Goal: Feedback & Contribution: Contribute content

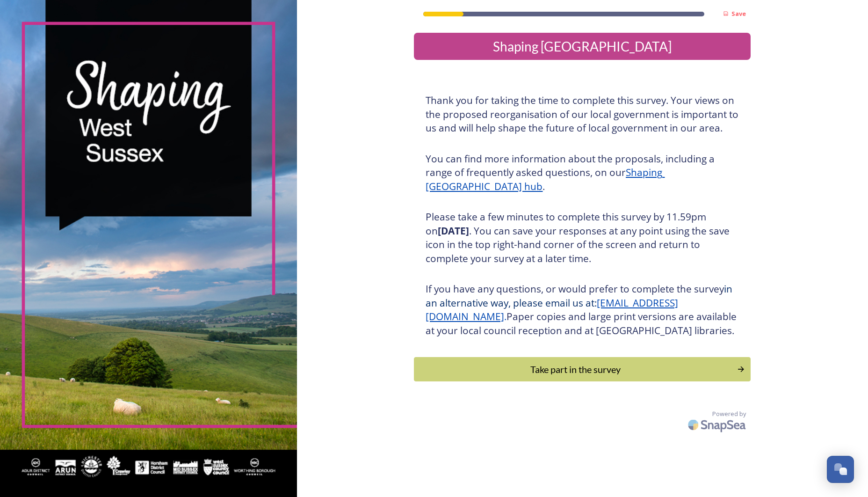
click at [535, 376] on div "Take part in the survey" at bounding box center [575, 369] width 313 height 14
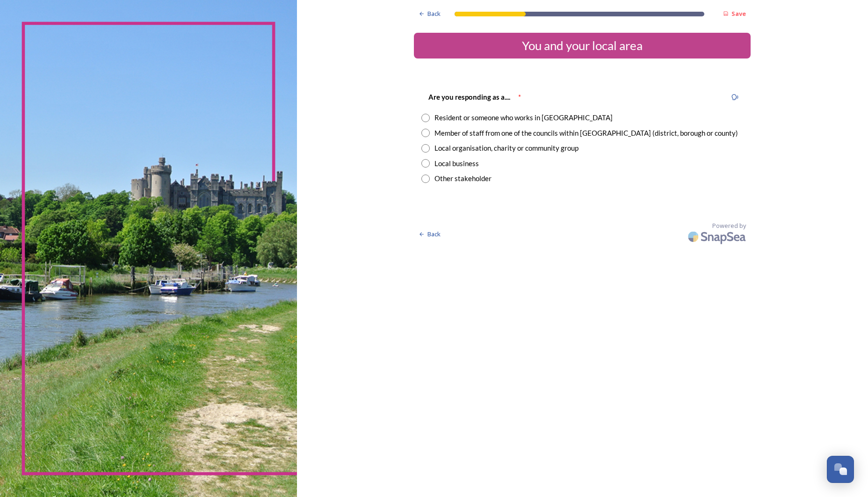
click at [421, 119] on input "radio" at bounding box center [425, 118] width 8 height 8
radio input "true"
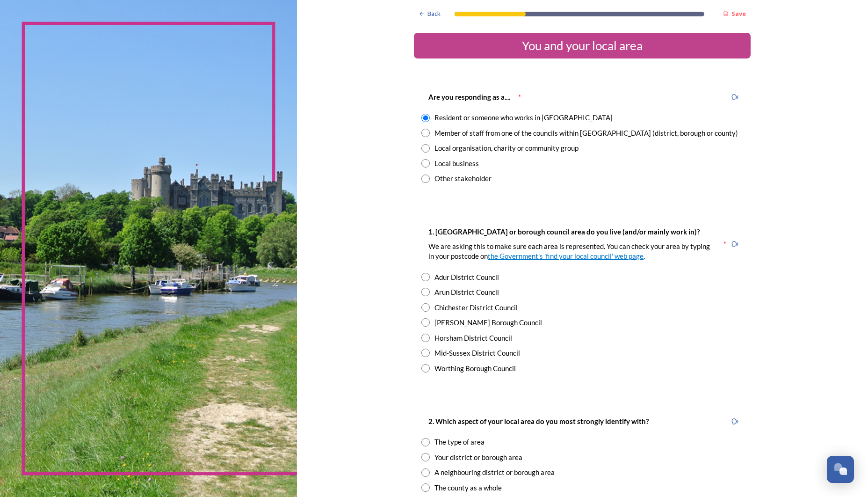
drag, startPoint x: 392, startPoint y: 335, endPoint x: 440, endPoint y: 341, distance: 47.6
click at [421, 335] on input "radio" at bounding box center [425, 337] width 8 height 8
radio input "true"
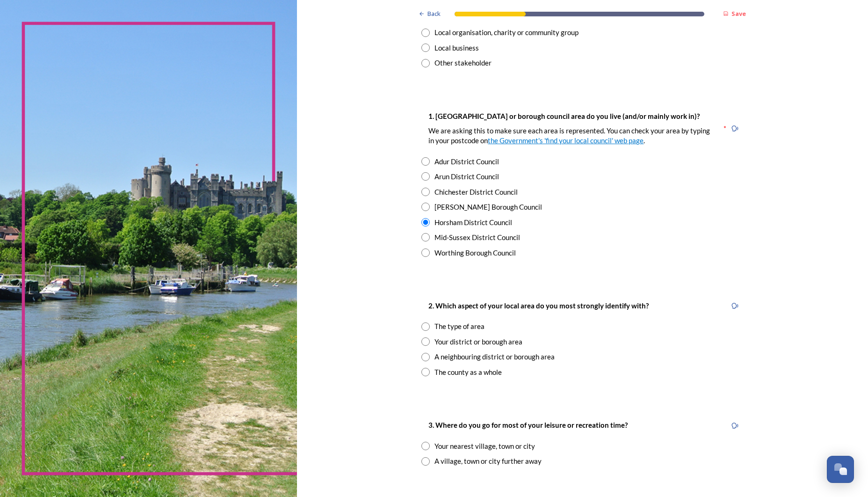
scroll to position [120, 0]
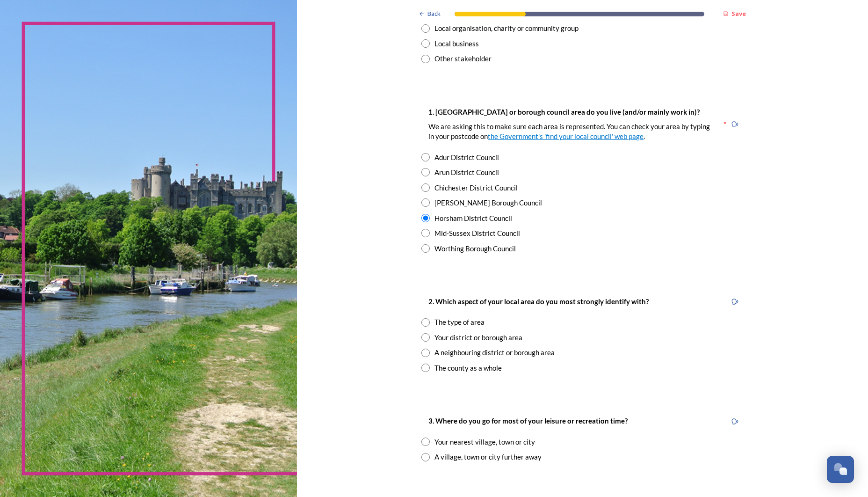
click at [421, 333] on input "radio" at bounding box center [425, 337] width 8 height 8
radio input "true"
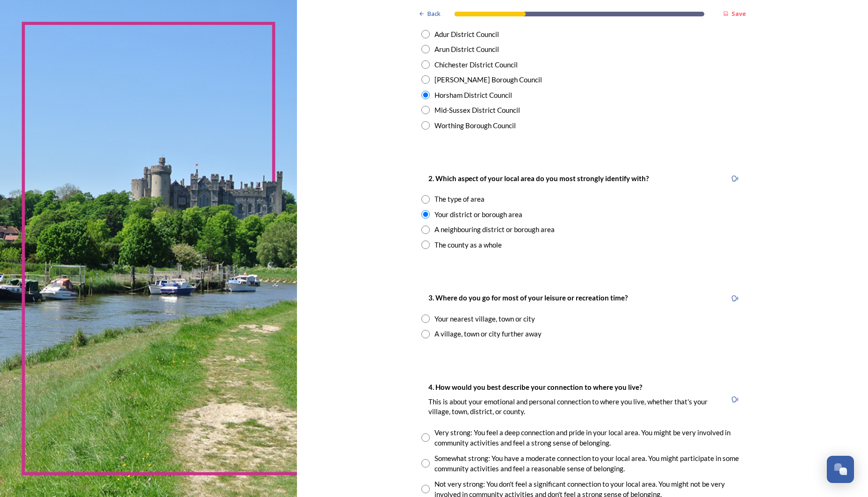
scroll to position [245, 0]
click at [421, 313] on input "radio" at bounding box center [425, 316] width 8 height 8
radio input "true"
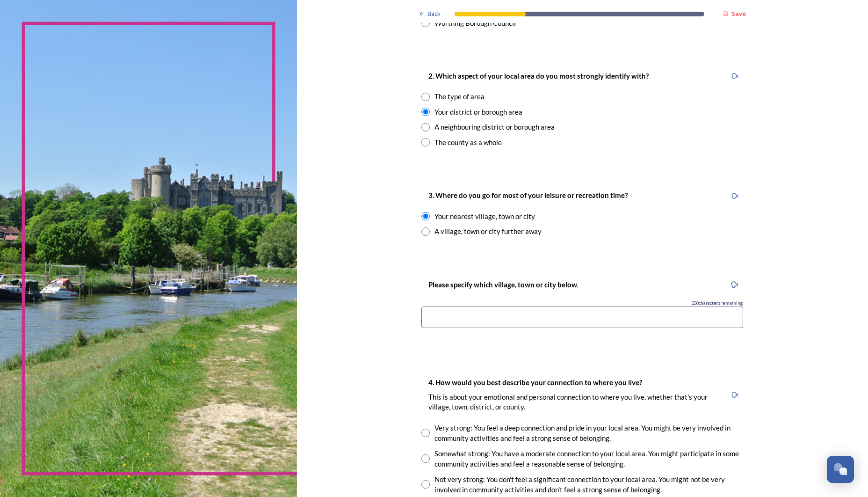
scroll to position [348, 0]
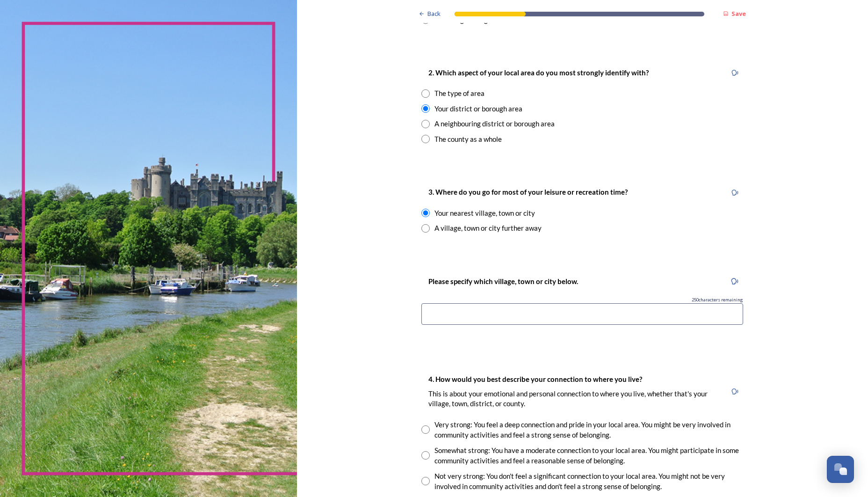
click at [421, 307] on input at bounding box center [582, 314] width 322 height 22
click at [421, 307] on input "Chichester" at bounding box center [582, 314] width 322 height 22
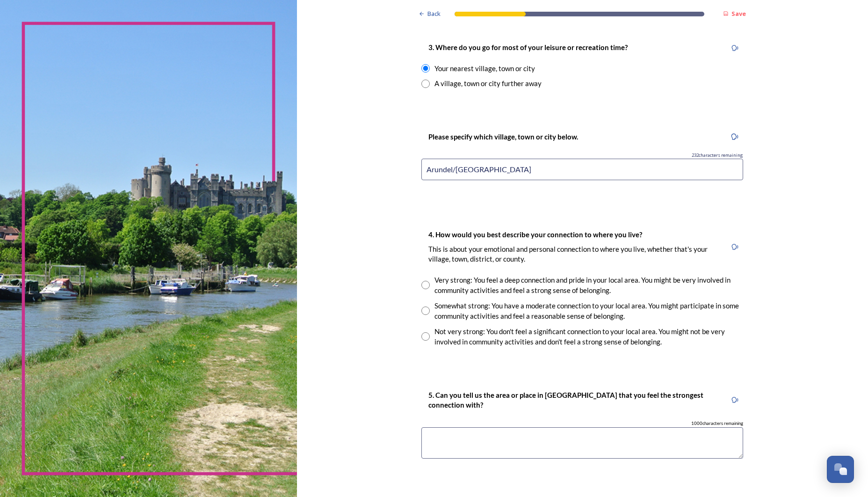
scroll to position [492, 0]
type input "Arundel/[GEOGRAPHIC_DATA]"
click at [421, 281] on input "radio" at bounding box center [425, 285] width 8 height 8
radio input "true"
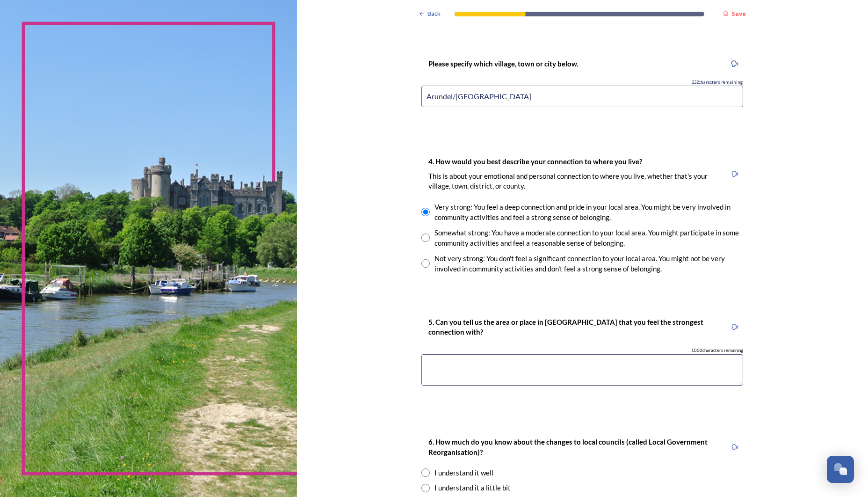
scroll to position [569, 0]
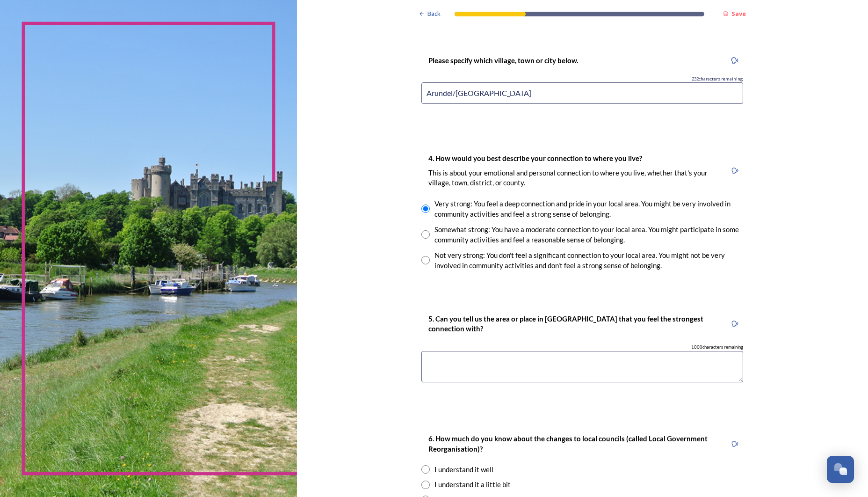
click at [421, 351] on textarea at bounding box center [582, 366] width 322 height 31
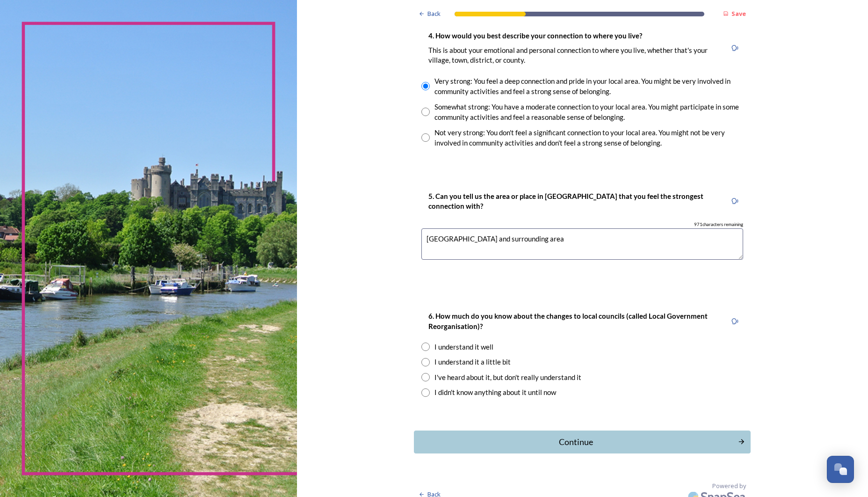
scroll to position [0, 0]
type textarea "[GEOGRAPHIC_DATA] and surrounding area"
click at [421, 373] on input "radio" at bounding box center [425, 377] width 8 height 8
radio input "true"
click at [532, 435] on div "Continue" at bounding box center [576, 441] width 317 height 13
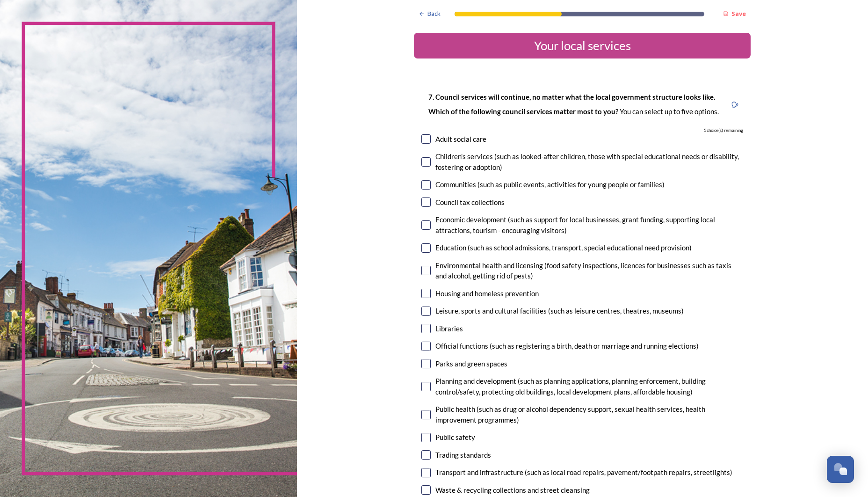
click at [421, 137] on input "checkbox" at bounding box center [425, 138] width 9 height 9
checkbox input "true"
click at [421, 269] on input "checkbox" at bounding box center [425, 270] width 9 height 9
checkbox input "true"
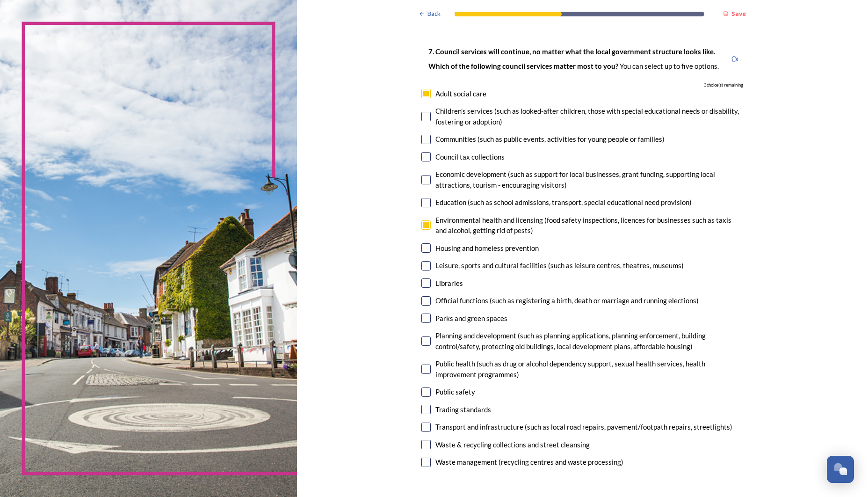
scroll to position [49, 0]
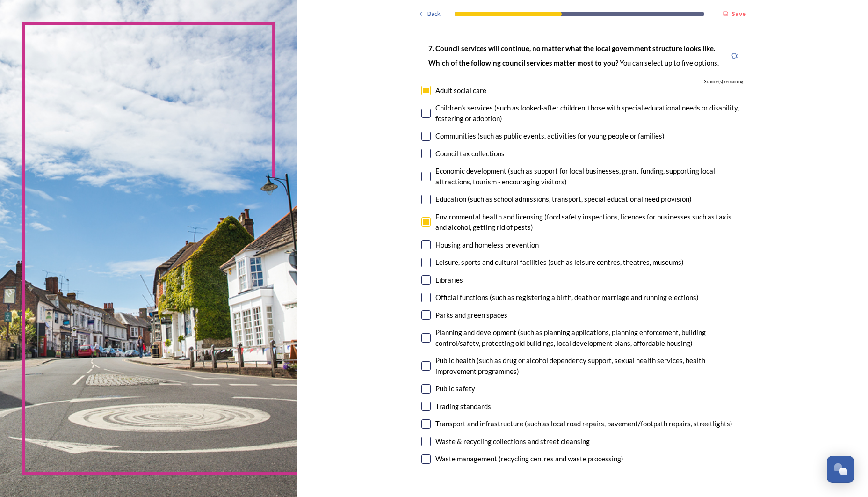
click at [421, 278] on input "checkbox" at bounding box center [425, 279] width 9 height 9
checkbox input "true"
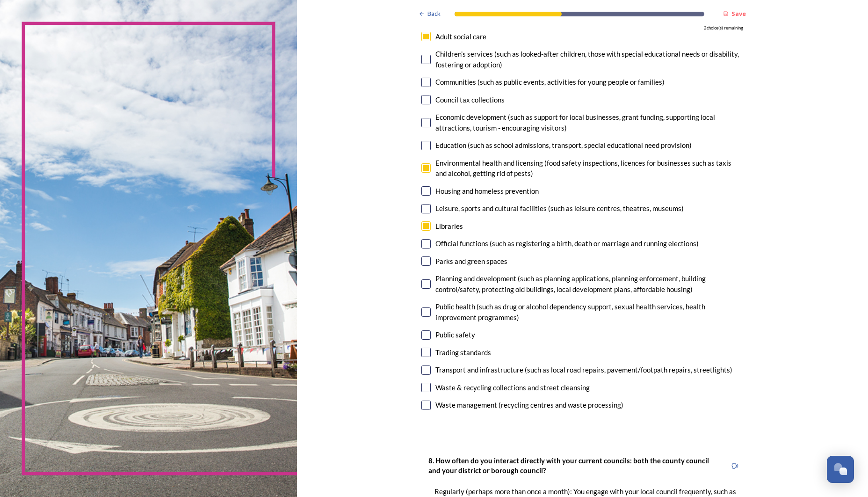
scroll to position [103, 0]
click at [421, 240] on input "checkbox" at bounding box center [425, 243] width 9 height 9
checkbox input "true"
drag, startPoint x: 393, startPoint y: 257, endPoint x: 431, endPoint y: 269, distance: 39.9
click at [421, 257] on input "checkbox" at bounding box center [425, 260] width 9 height 9
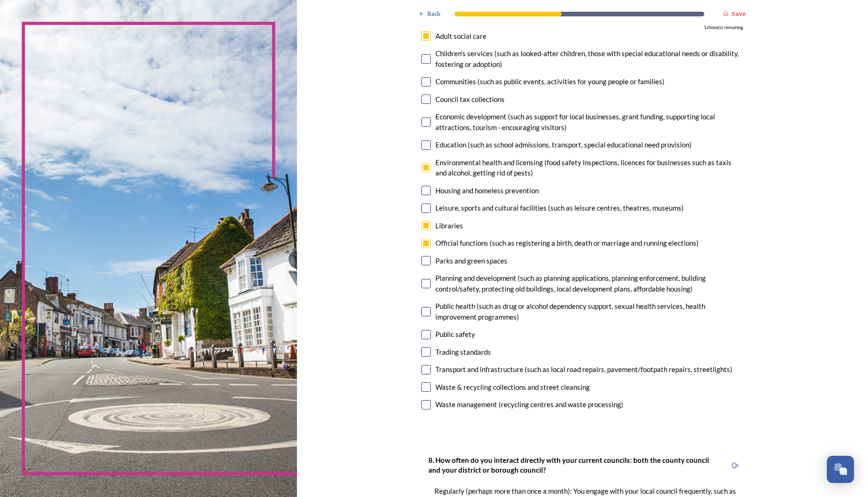
checkbox input "true"
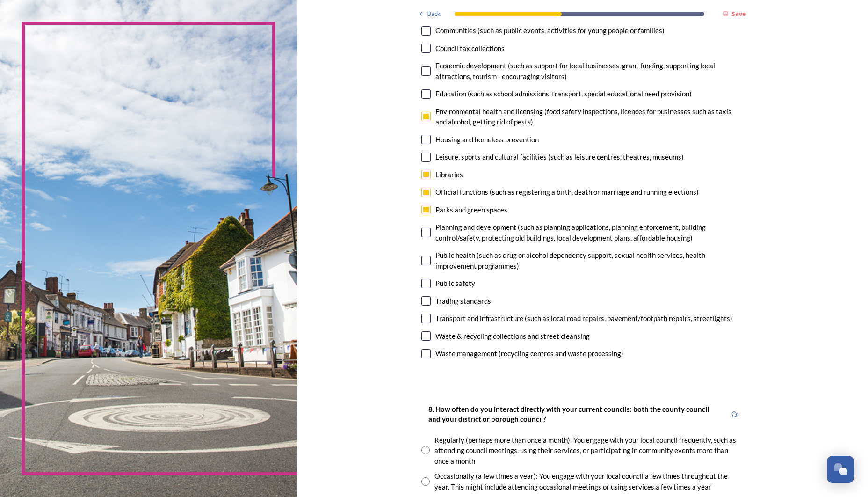
scroll to position [160, 0]
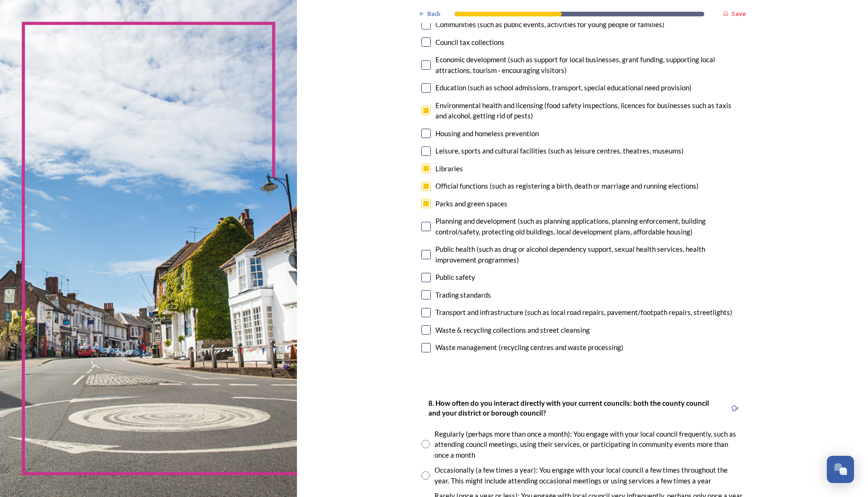
drag, startPoint x: 393, startPoint y: 222, endPoint x: 396, endPoint y: 236, distance: 13.9
click at [421, 222] on input "checkbox" at bounding box center [425, 226] width 9 height 9
drag, startPoint x: 393, startPoint y: 222, endPoint x: 394, endPoint y: 227, distance: 5.7
click at [421, 222] on input "checkbox" at bounding box center [425, 226] width 9 height 9
checkbox input "false"
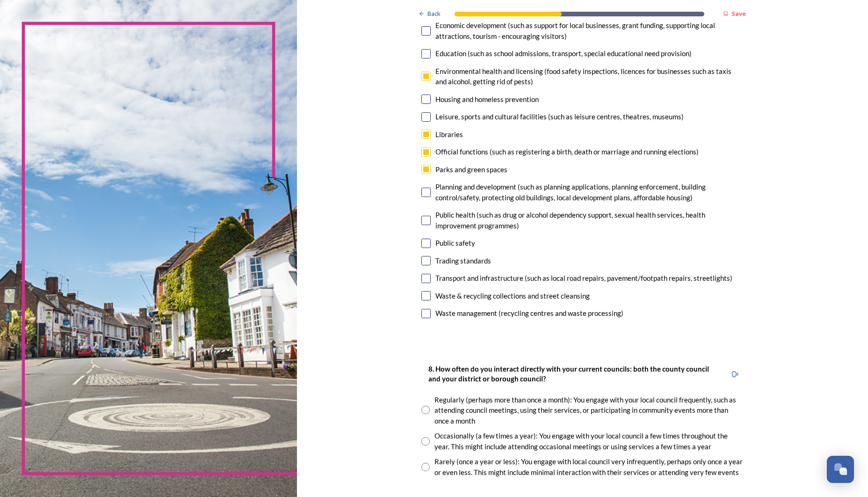
scroll to position [190, 0]
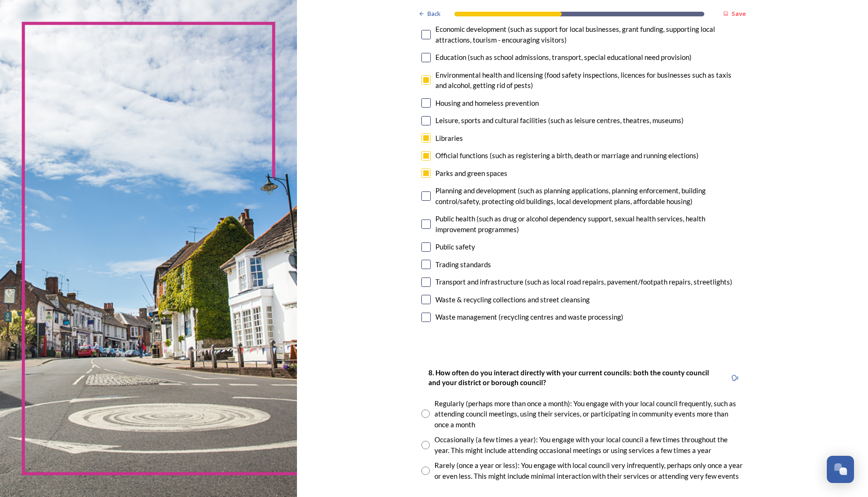
click at [421, 151] on input "checkbox" at bounding box center [425, 155] width 9 height 9
checkbox input "false"
click at [421, 312] on input "checkbox" at bounding box center [425, 316] width 9 height 9
checkbox input "true"
click at [421, 295] on input "checkbox" at bounding box center [425, 299] width 9 height 9
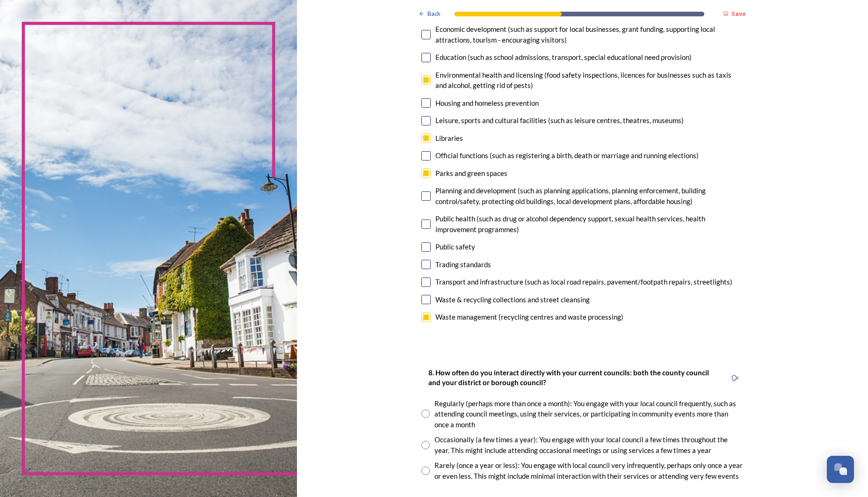
checkbox input "false"
click at [421, 312] on input "checkbox" at bounding box center [425, 316] width 9 height 9
checkbox input "false"
click at [421, 295] on input "checkbox" at bounding box center [425, 299] width 9 height 9
checkbox input "true"
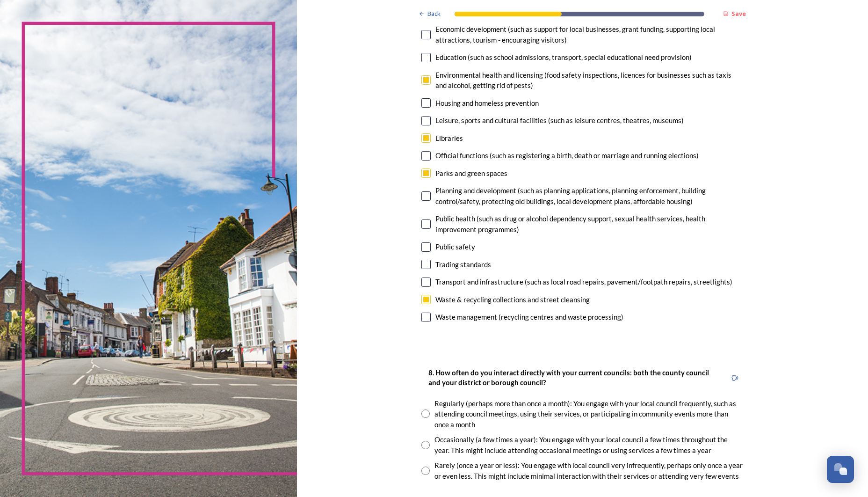
click at [421, 277] on input "checkbox" at bounding box center [425, 281] width 9 height 9
checkbox input "false"
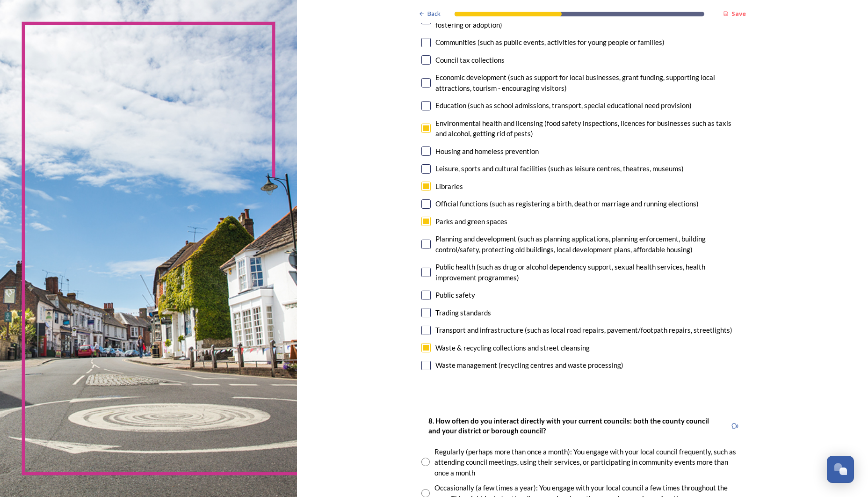
scroll to position [139, 0]
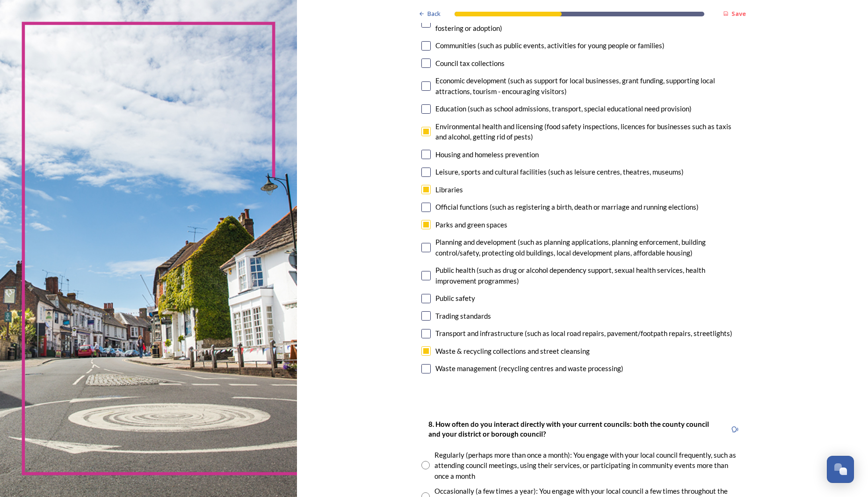
click at [421, 129] on input "checkbox" at bounding box center [425, 131] width 9 height 9
checkbox input "false"
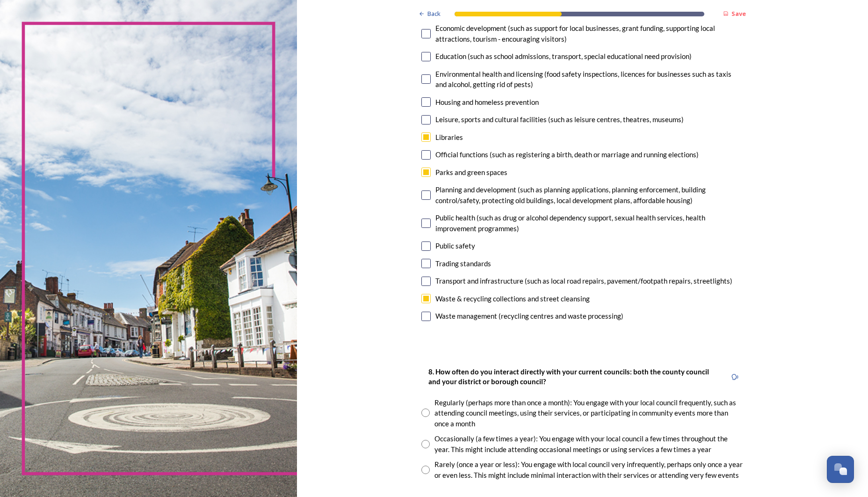
scroll to position [193, 0]
click at [421, 275] on input "checkbox" at bounding box center [425, 279] width 9 height 9
checkbox input "true"
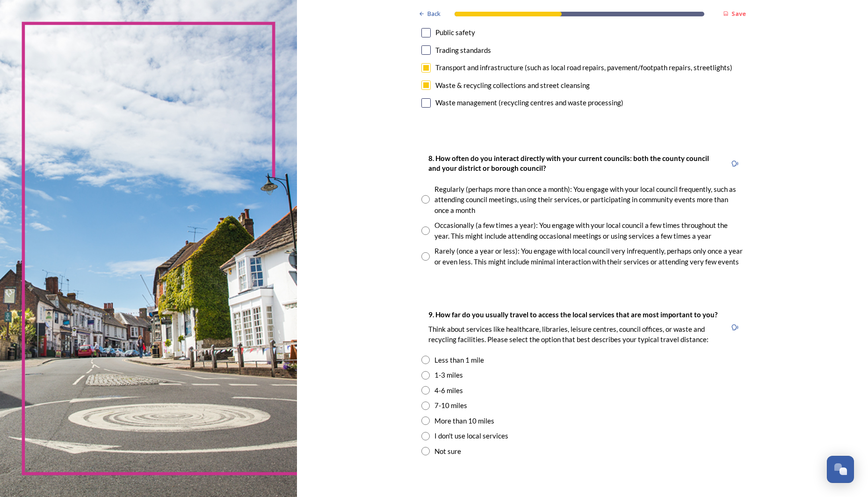
scroll to position [0, 1]
click at [421, 226] on input "radio" at bounding box center [425, 230] width 8 height 8
radio input "true"
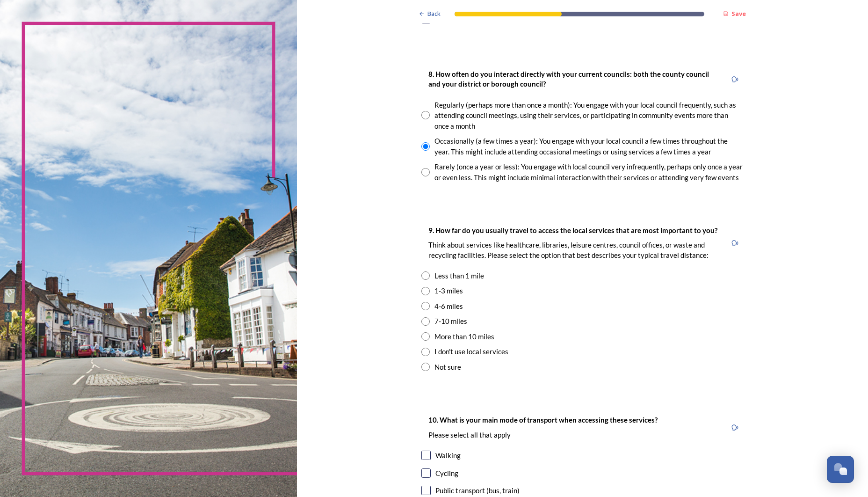
scroll to position [490, 0]
click at [421, 316] on input "radio" at bounding box center [425, 320] width 8 height 8
radio input "true"
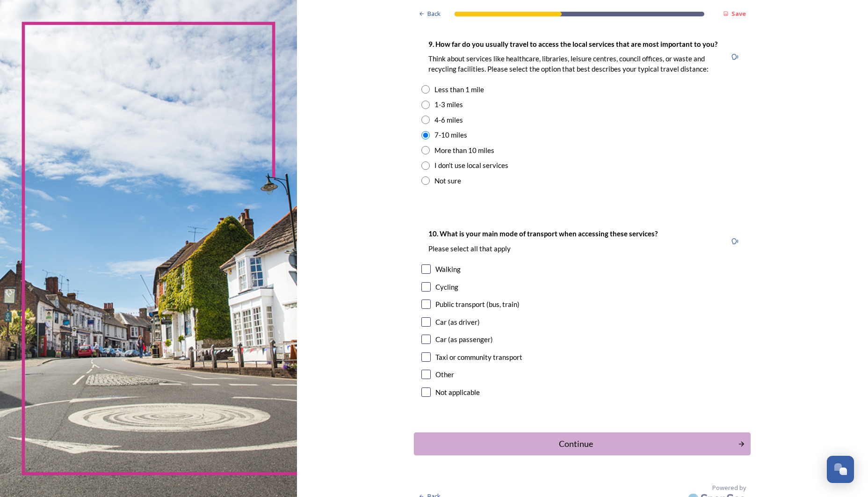
scroll to position [0, 0]
click at [421, 317] on input "checkbox" at bounding box center [425, 321] width 9 height 9
checkbox input "true"
click at [421, 264] on input "checkbox" at bounding box center [425, 268] width 9 height 9
checkbox input "true"
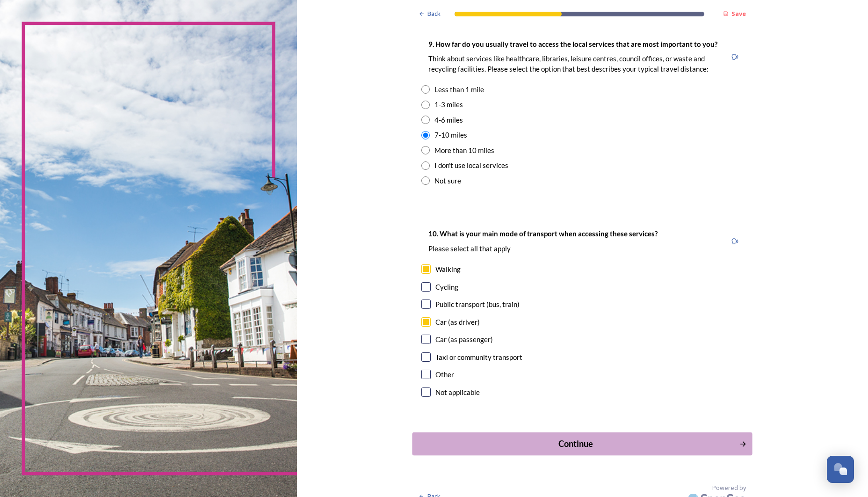
click at [543, 437] on div "Continue" at bounding box center [576, 443] width 317 height 13
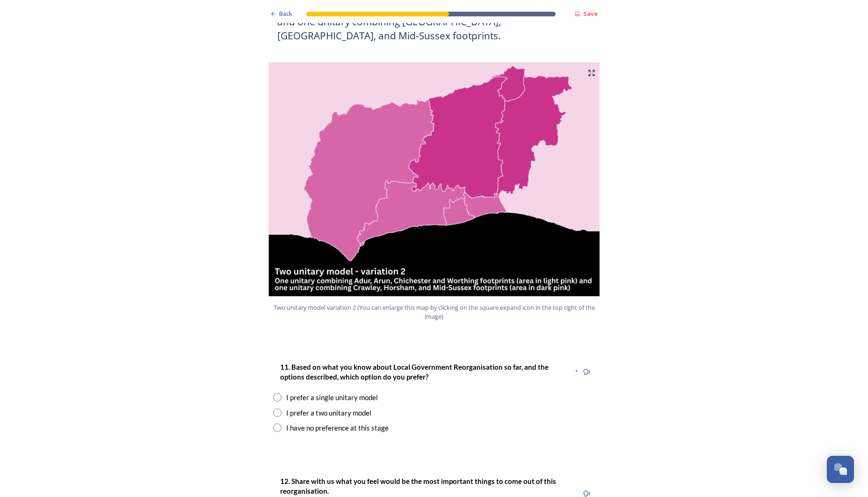
scroll to position [963, 0]
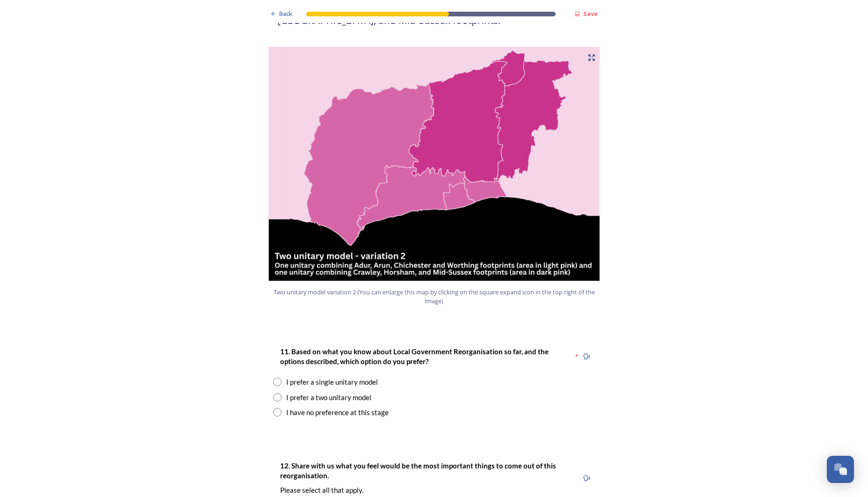
click at [276, 393] on input "radio" at bounding box center [277, 397] width 8 height 8
radio input "true"
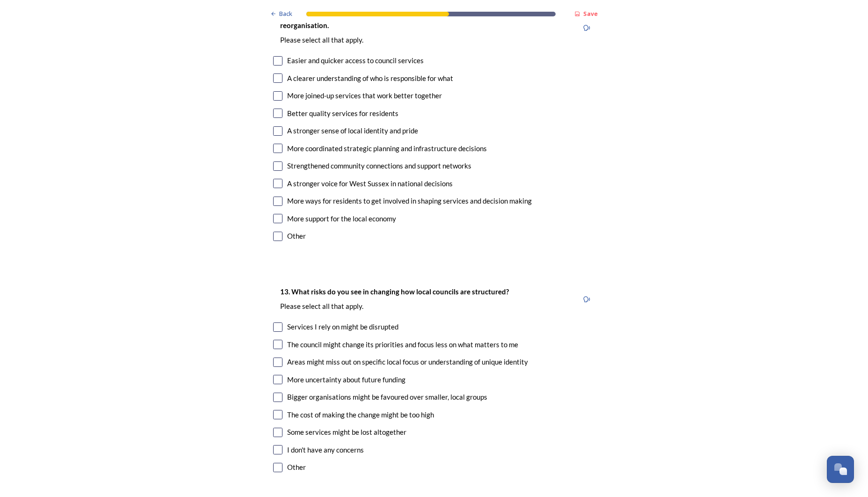
scroll to position [1764, 0]
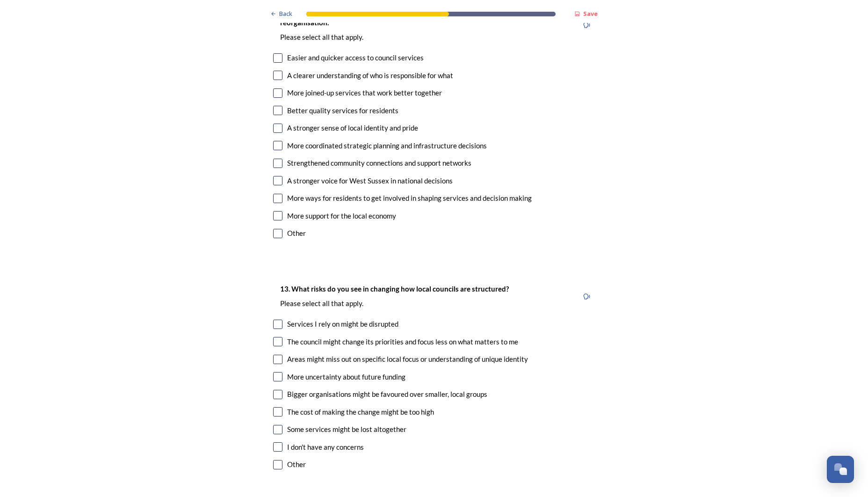
drag, startPoint x: 280, startPoint y: 264, endPoint x: 279, endPoint y: 276, distance: 12.2
click at [280, 319] on input "checkbox" at bounding box center [277, 323] width 9 height 9
checkbox input "true"
click at [278, 337] on input "checkbox" at bounding box center [277, 341] width 9 height 9
checkbox input "true"
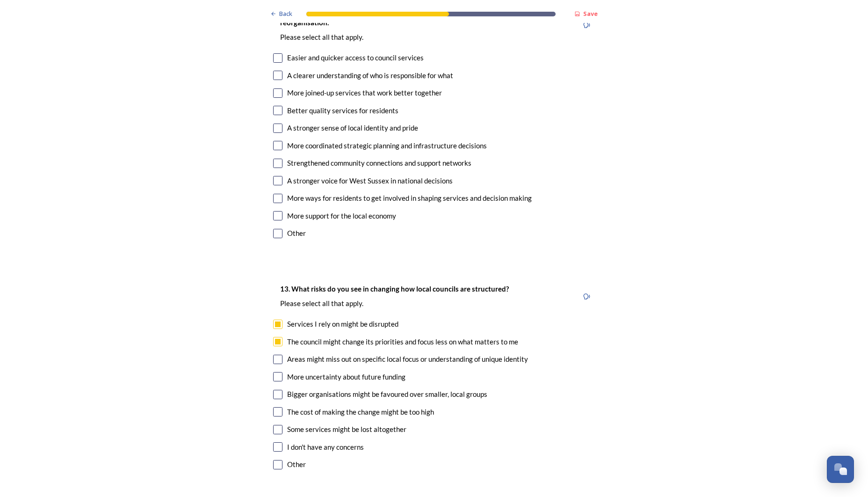
click at [275, 304] on div "13. What risks do you see in changing how local councils are structured? ﻿Pleas…" at bounding box center [434, 378] width 337 height 208
click at [279, 372] on input "checkbox" at bounding box center [277, 376] width 9 height 9
checkbox input "true"
click at [281, 390] on input "checkbox" at bounding box center [277, 394] width 9 height 9
checkbox input "true"
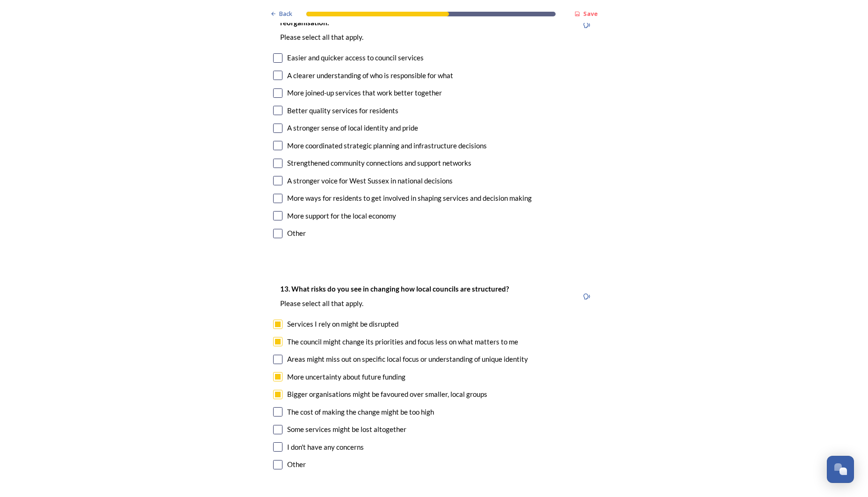
click at [280, 407] on input "checkbox" at bounding box center [277, 411] width 9 height 9
checkbox input "true"
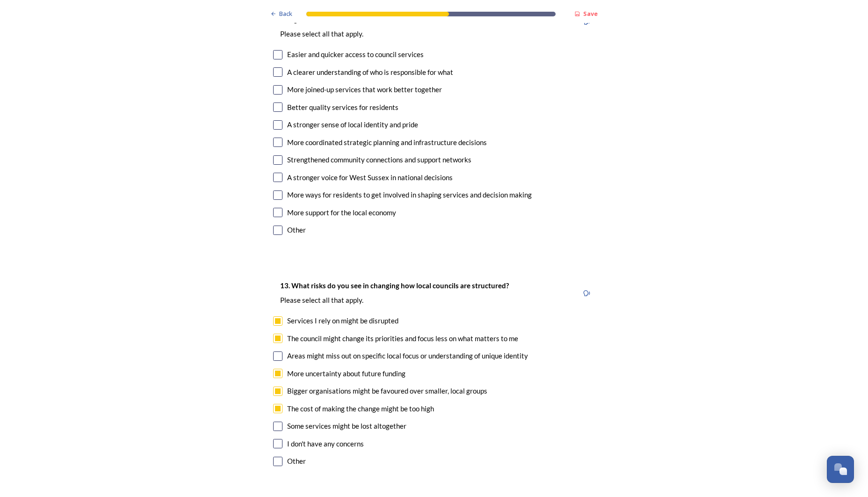
click at [278, 421] on input "checkbox" at bounding box center [277, 425] width 9 height 9
checkbox input "true"
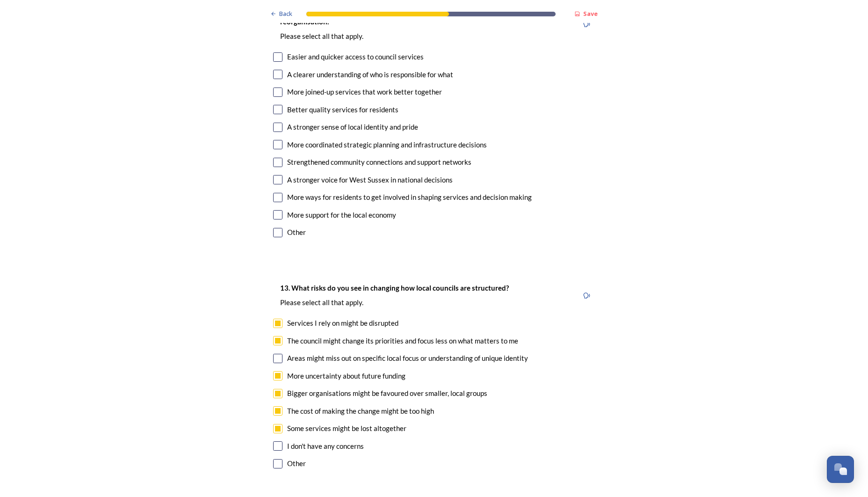
click at [280, 354] on input "checkbox" at bounding box center [277, 358] width 9 height 9
checkbox input "true"
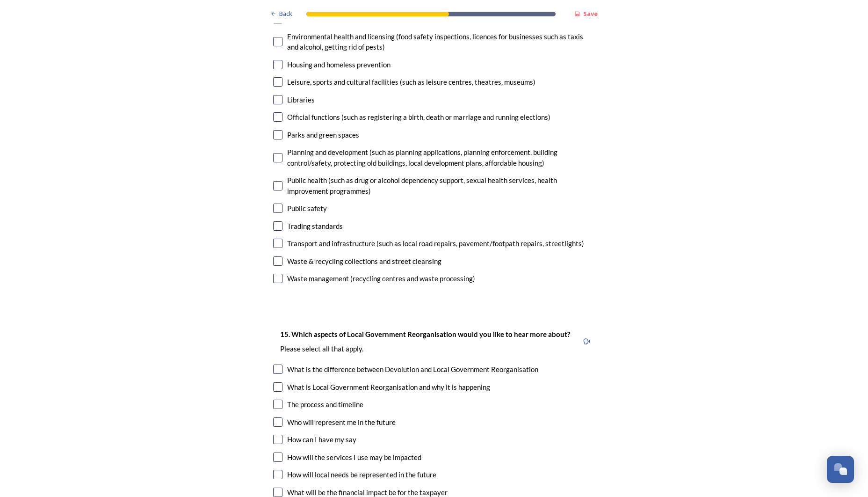
scroll to position [2439, 0]
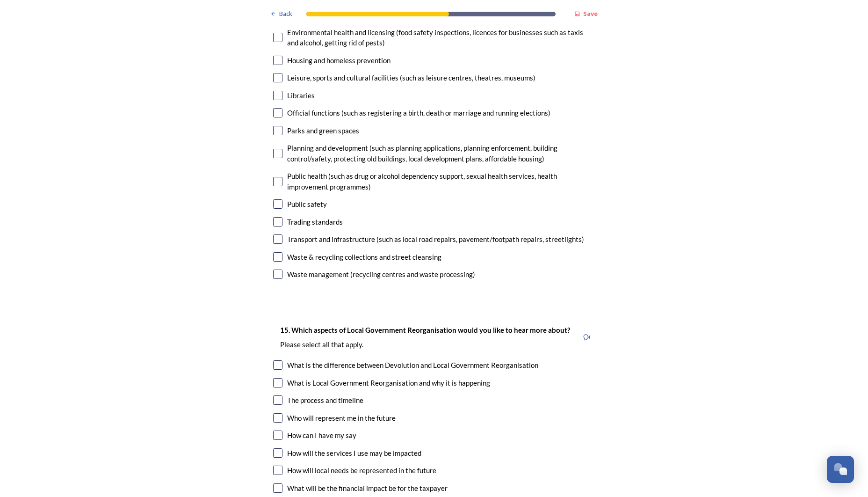
click at [277, 360] on input "checkbox" at bounding box center [277, 364] width 9 height 9
checkbox input "true"
click at [280, 378] on input "checkbox" at bounding box center [277, 382] width 9 height 9
checkbox input "true"
click at [276, 395] on input "checkbox" at bounding box center [277, 399] width 9 height 9
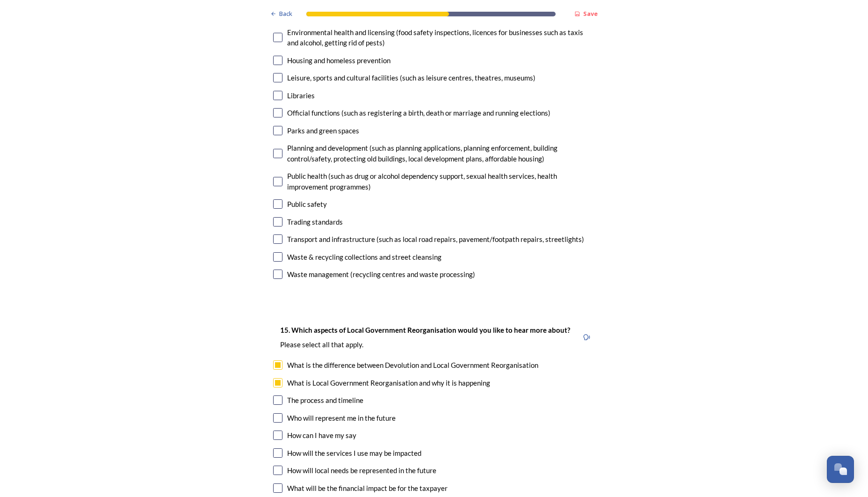
checkbox input "true"
click at [279, 413] on input "checkbox" at bounding box center [277, 417] width 9 height 9
checkbox input "true"
click at [278, 430] on input "checkbox" at bounding box center [277, 434] width 9 height 9
checkbox input "true"
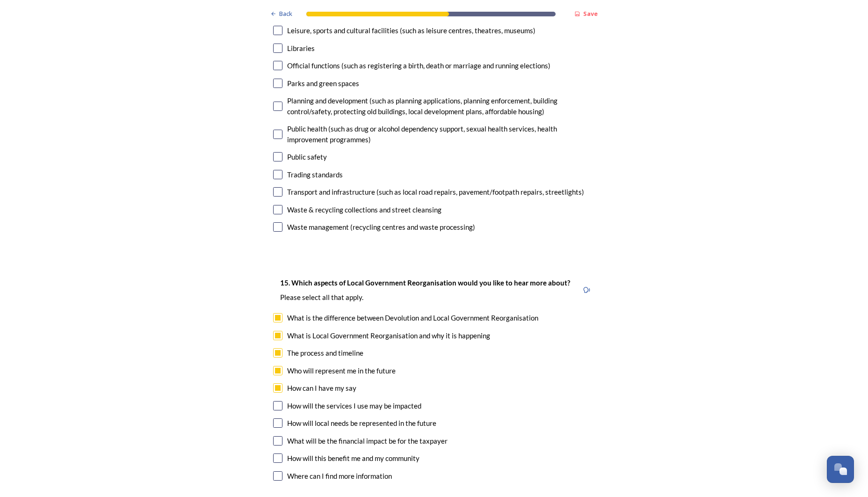
scroll to position [2514, 0]
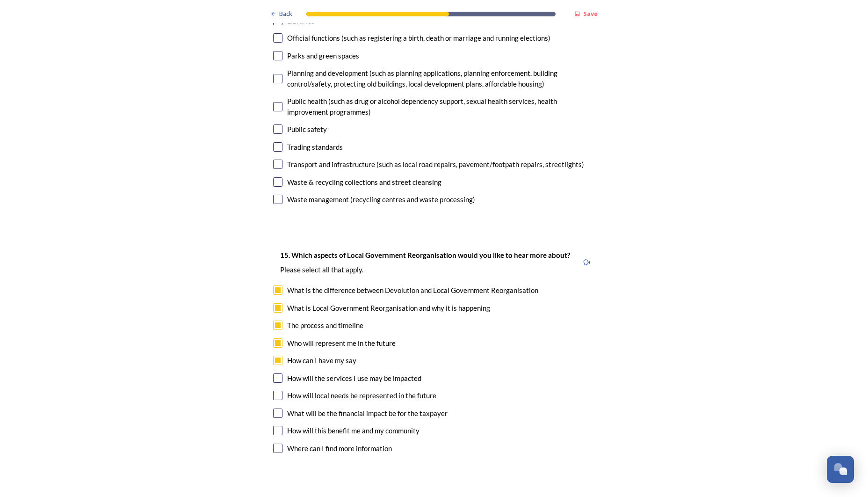
click at [278, 373] on input "checkbox" at bounding box center [277, 377] width 9 height 9
checkbox input "true"
click at [284, 390] on div "How will local needs be represented in the future" at bounding box center [434, 395] width 322 height 11
checkbox input "true"
click at [279, 408] on input "checkbox" at bounding box center [277, 412] width 9 height 9
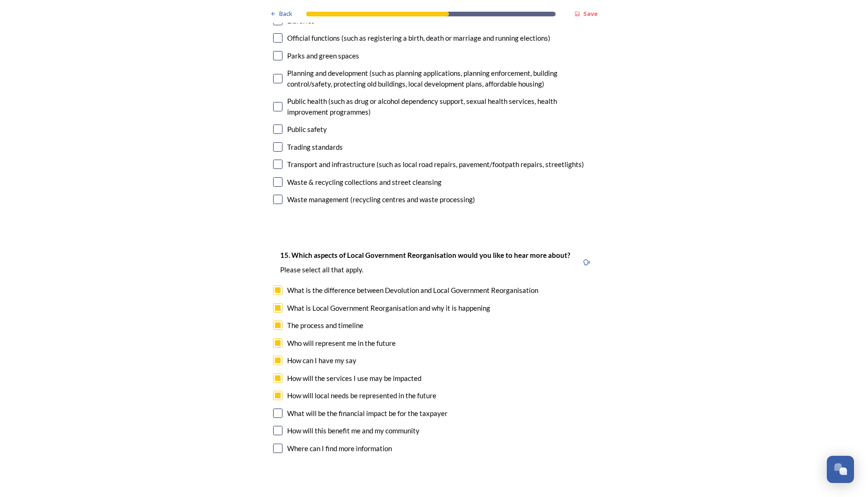
checkbox input "true"
click at [280, 426] on input "checkbox" at bounding box center [277, 430] width 9 height 9
checkbox input "true"
drag, startPoint x: 275, startPoint y: 373, endPoint x: 280, endPoint y: 374, distance: 5.2
click at [278, 443] on input "checkbox" at bounding box center [277, 447] width 9 height 9
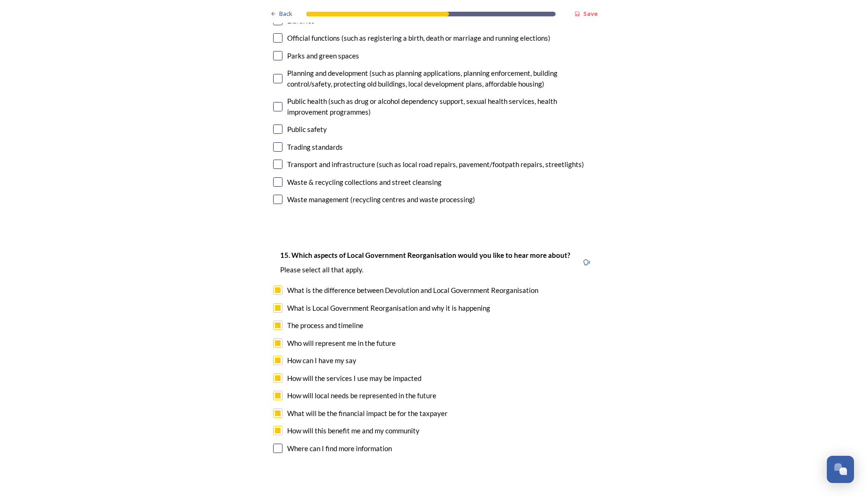
checkbox input "true"
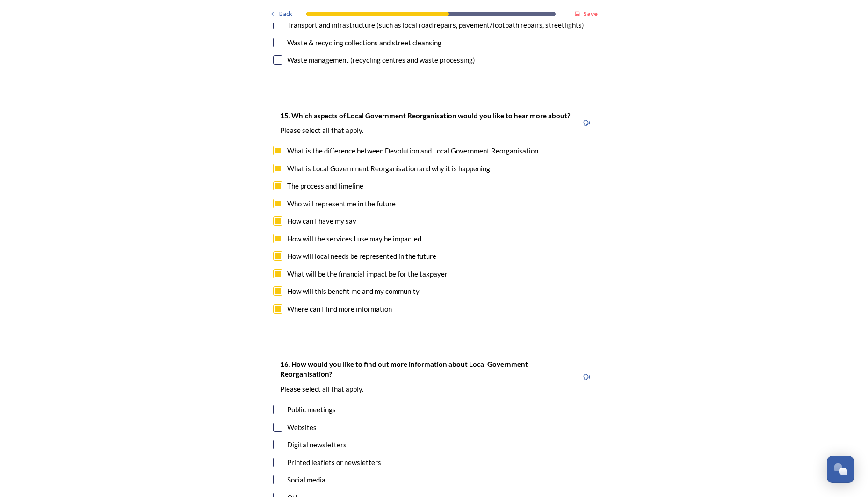
scroll to position [2687, 0]
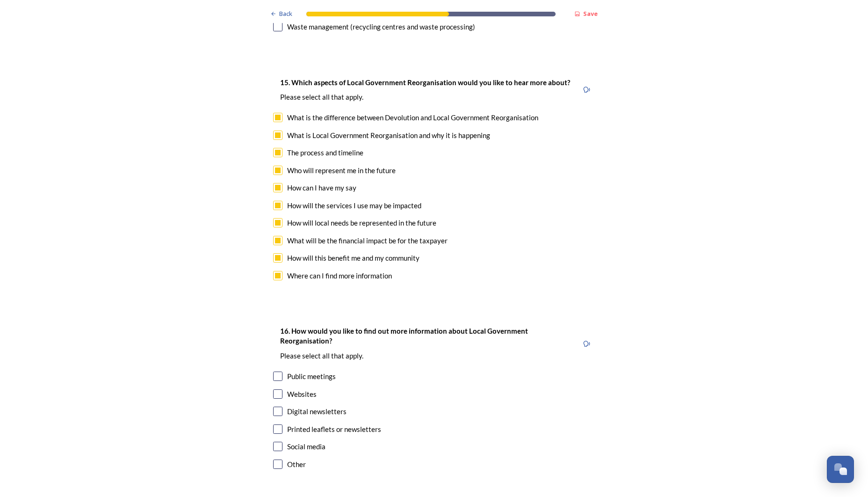
click at [281, 424] on input "checkbox" at bounding box center [277, 428] width 9 height 9
checkbox input "true"
click at [277, 371] on input "checkbox" at bounding box center [277, 375] width 9 height 9
checkbox input "true"
click at [282, 389] on input "checkbox" at bounding box center [277, 393] width 9 height 9
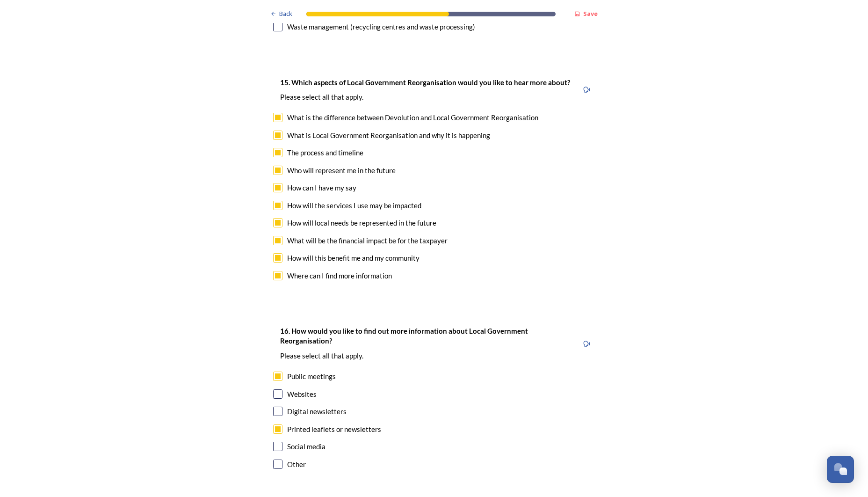
checkbox input "true"
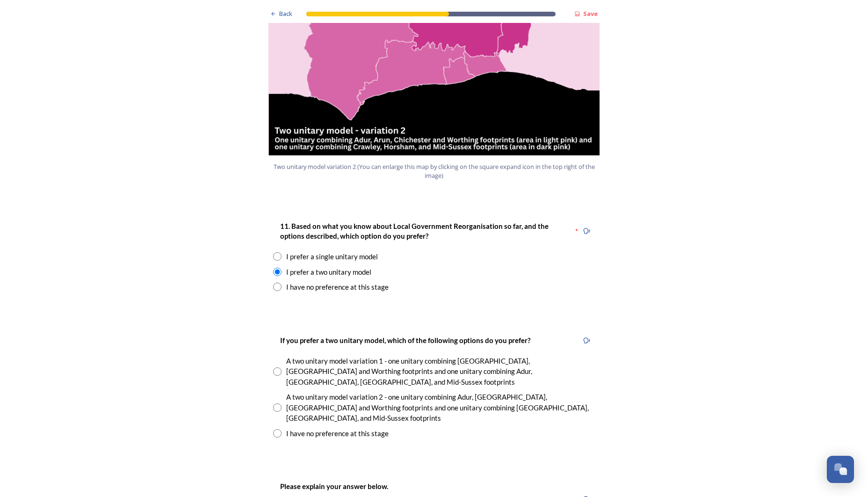
scroll to position [1088, 0]
click at [277, 368] on input "radio" at bounding box center [277, 372] width 8 height 8
radio input "true"
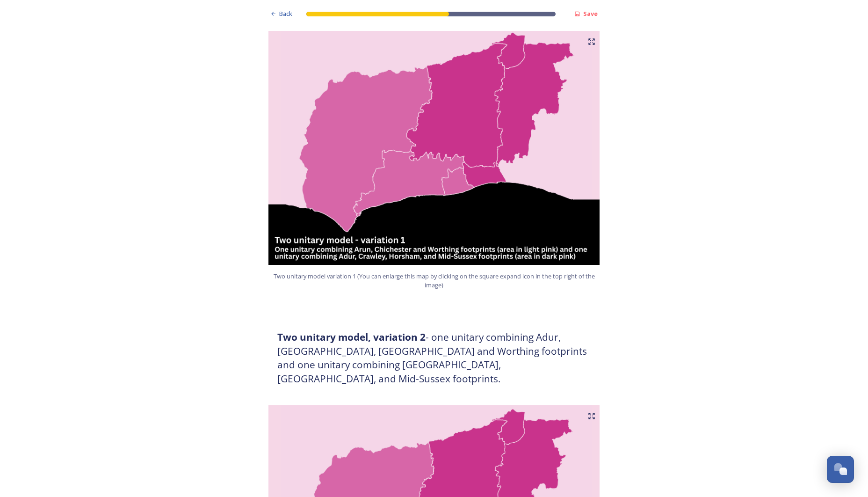
scroll to position [686, 0]
